Goal: Information Seeking & Learning: Learn about a topic

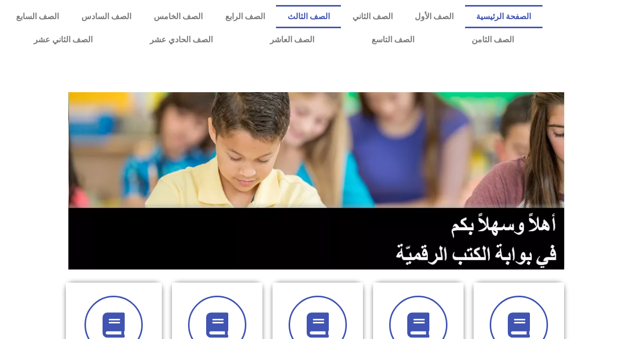
click at [341, 16] on link "الصف الثالث" at bounding box center [308, 16] width 65 height 23
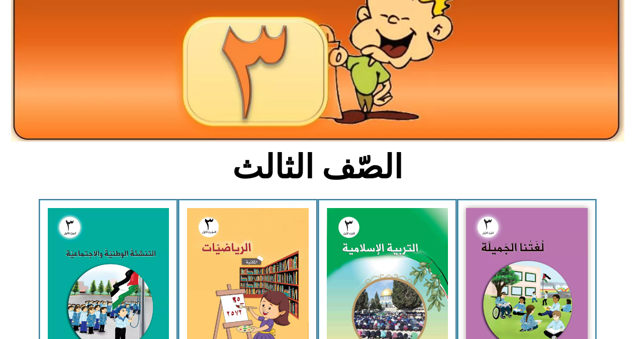
scroll to position [160, 0]
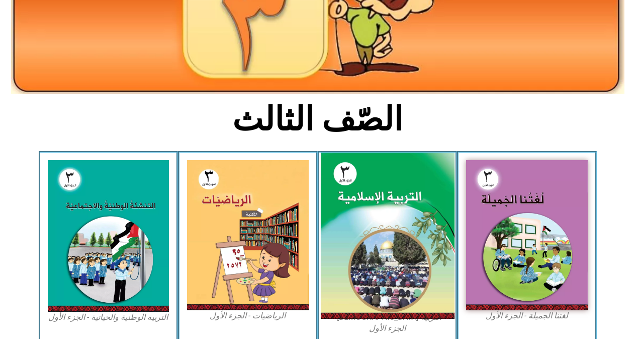
click at [445, 167] on img at bounding box center [387, 235] width 134 height 167
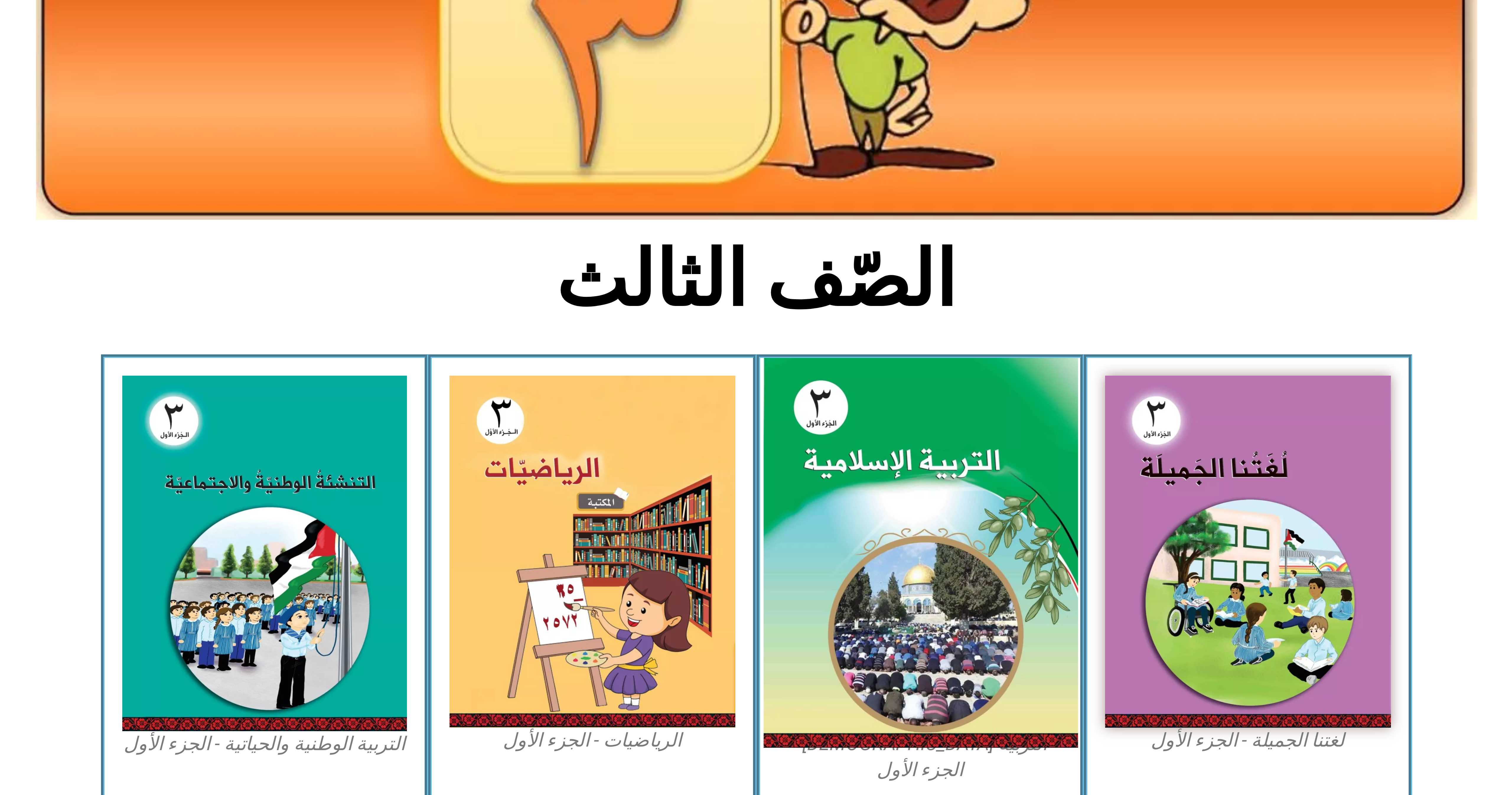
scroll to position [0, 0]
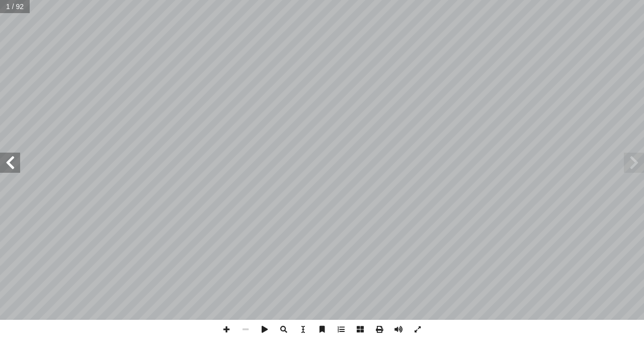
click at [0, 171] on span at bounding box center [10, 162] width 20 height 20
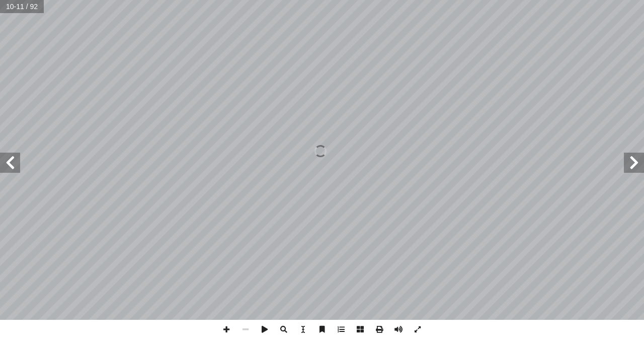
click at [643, 156] on span at bounding box center [634, 162] width 20 height 20
click at [641, 156] on span at bounding box center [634, 162] width 20 height 20
click at [16, 171] on span at bounding box center [10, 162] width 20 height 20
click at [0, 164] on span at bounding box center [10, 162] width 20 height 20
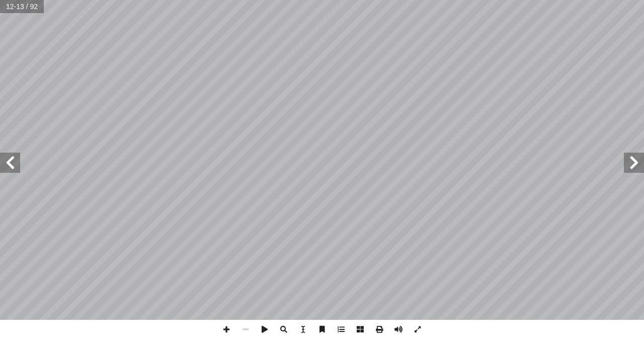
click at [629, 153] on span at bounding box center [634, 162] width 20 height 20
